Goal: Task Accomplishment & Management: Complete application form

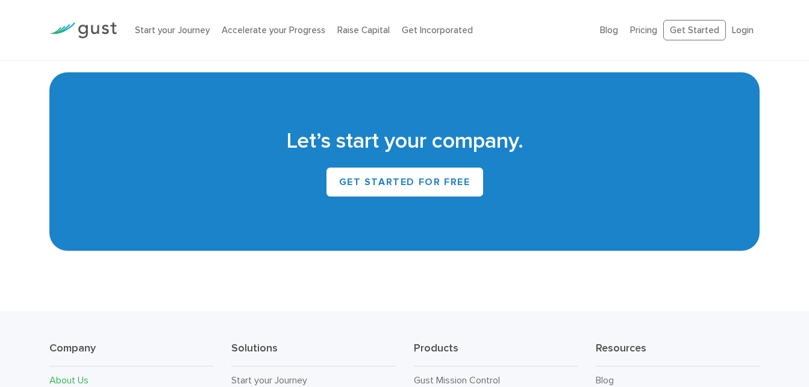
scroll to position [1082, 0]
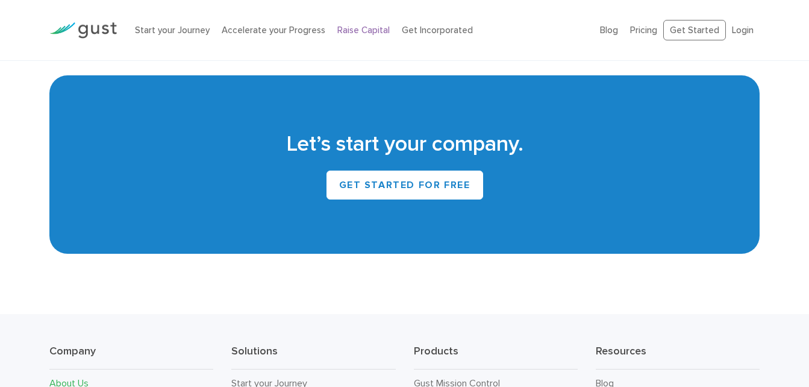
click at [365, 30] on link "Raise Capital" at bounding box center [363, 30] width 52 height 11
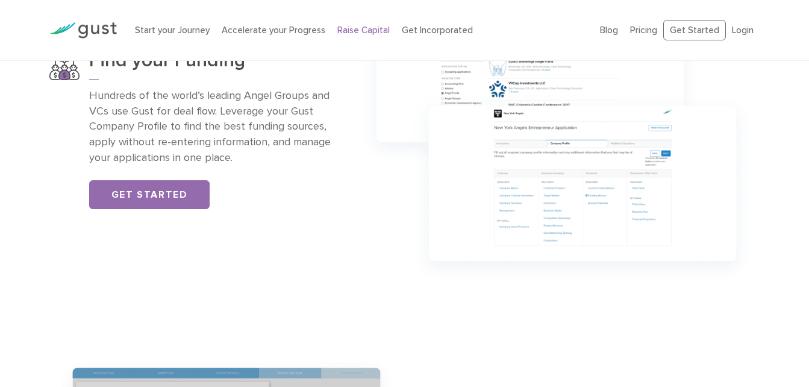
scroll to position [882, 0]
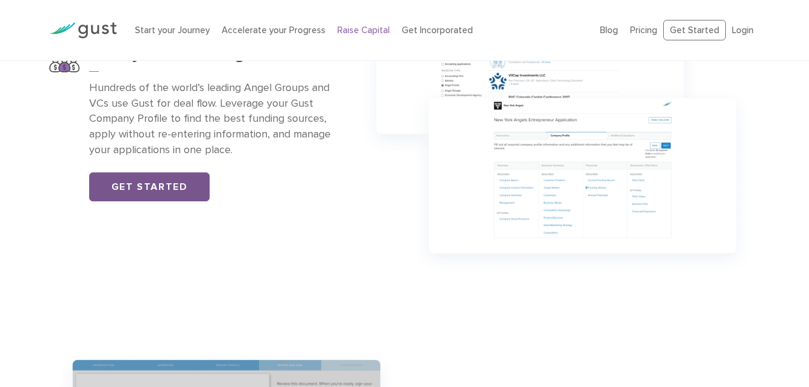
click at [183, 187] on link "Get Started" at bounding box center [149, 186] width 121 height 29
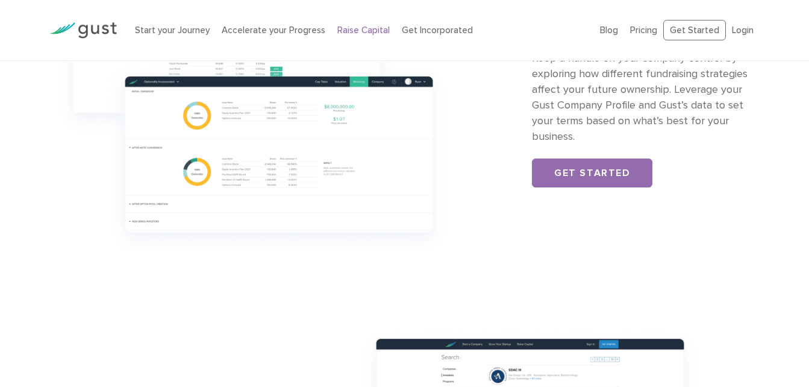
scroll to position [369, 0]
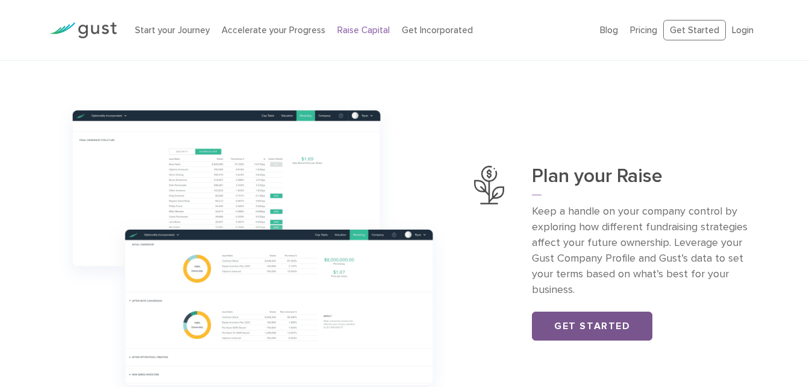
click at [567, 318] on link "Get Started" at bounding box center [592, 326] width 121 height 29
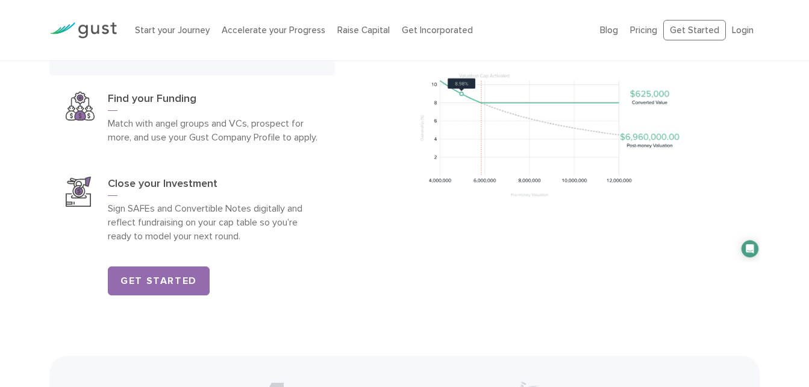
scroll to position [1864, 0]
